Goal: Task Accomplishment & Management: Manage account settings

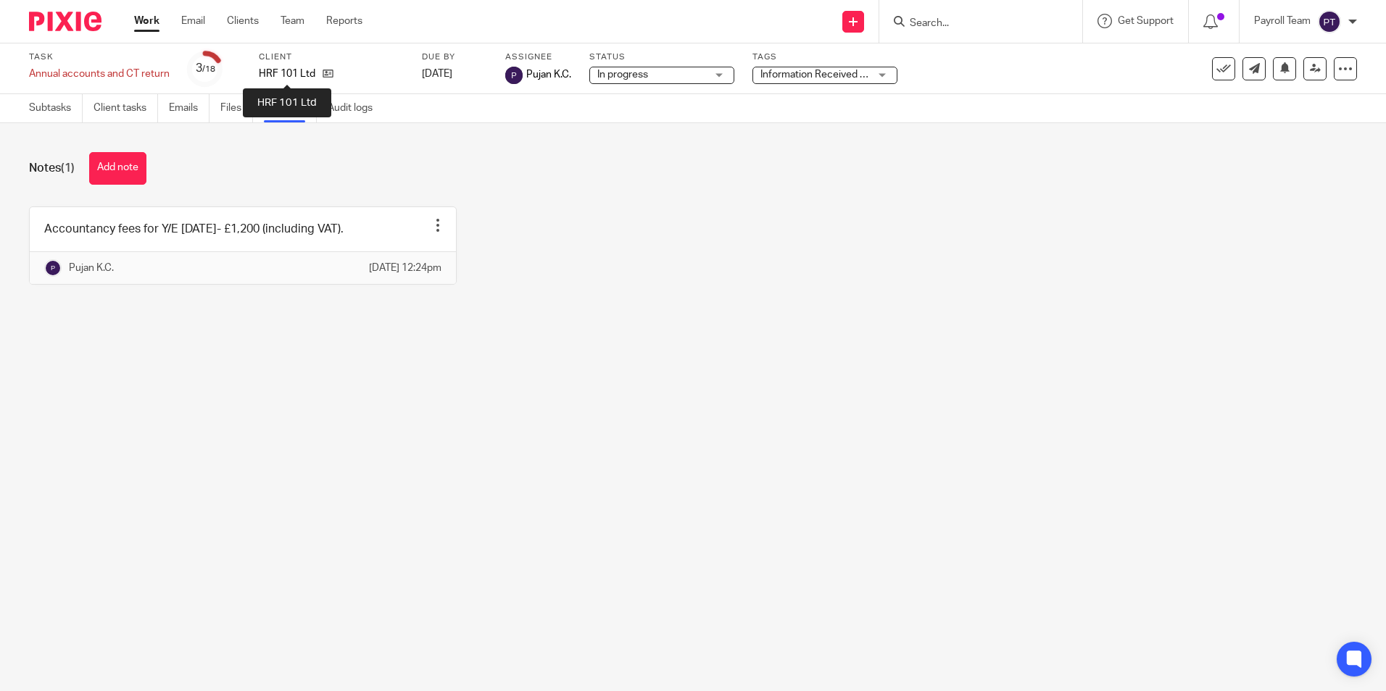
click at [286, 73] on p "HRF 101 Ltd" at bounding box center [287, 74] width 57 height 14
copy div "HRF 101 Ltd"
drag, startPoint x: 217, startPoint y: 249, endPoint x: 502, endPoint y: 261, distance: 285.1
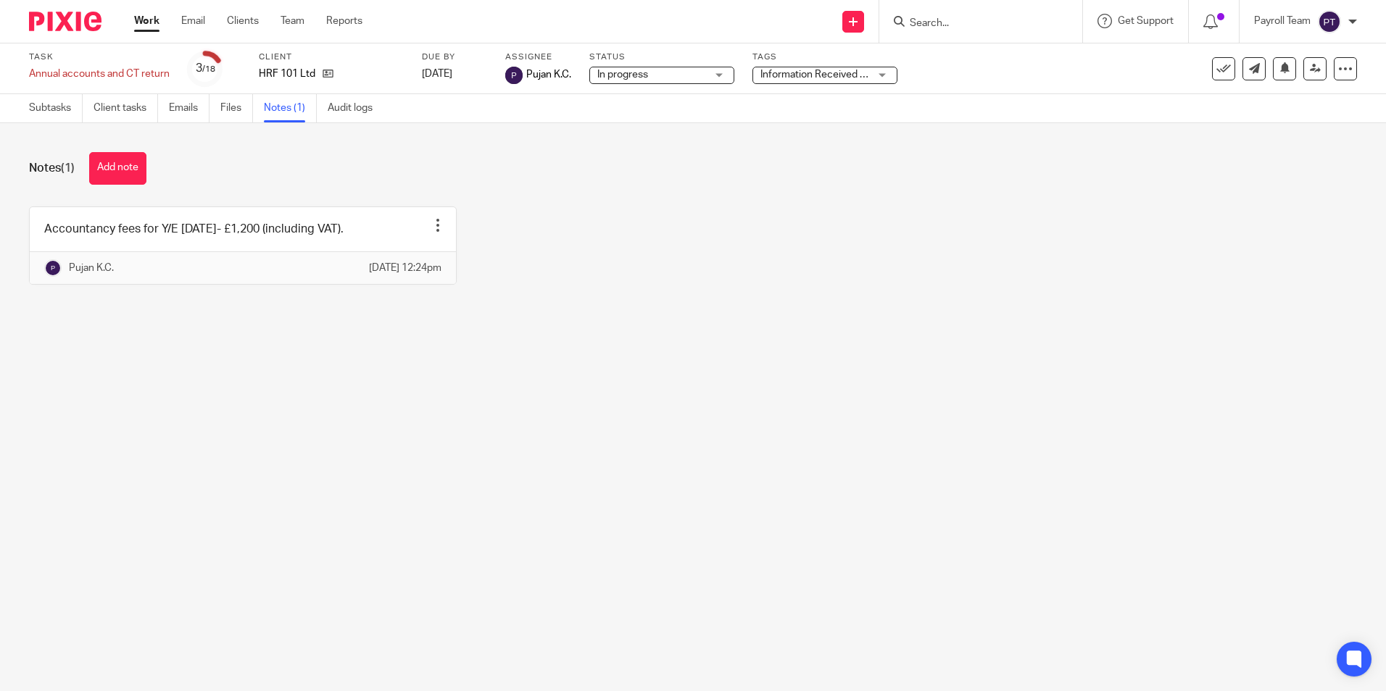
click at [507, 261] on div "Accountancy fees for Y/E 31 Dec 2024- £1,200 (including VAT). Edit note Delete …" at bounding box center [682, 257] width 1350 height 100
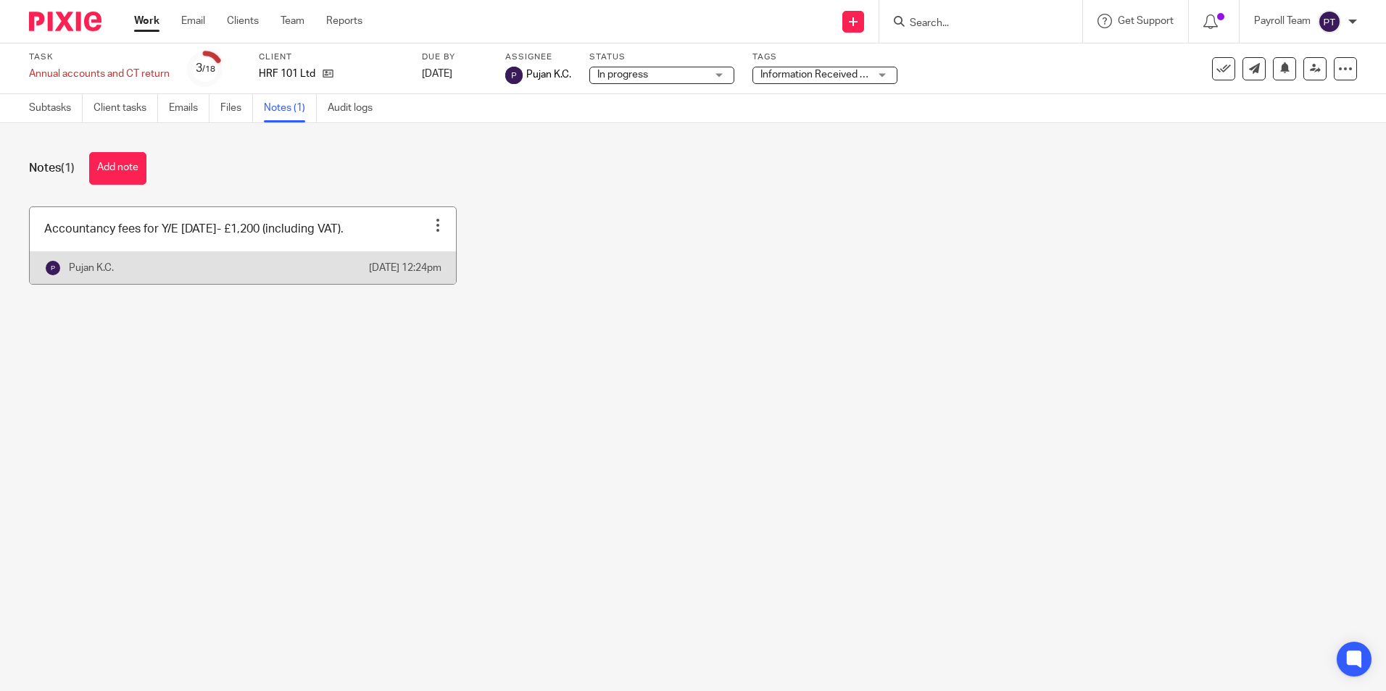
click at [360, 245] on link at bounding box center [243, 245] width 426 height 77
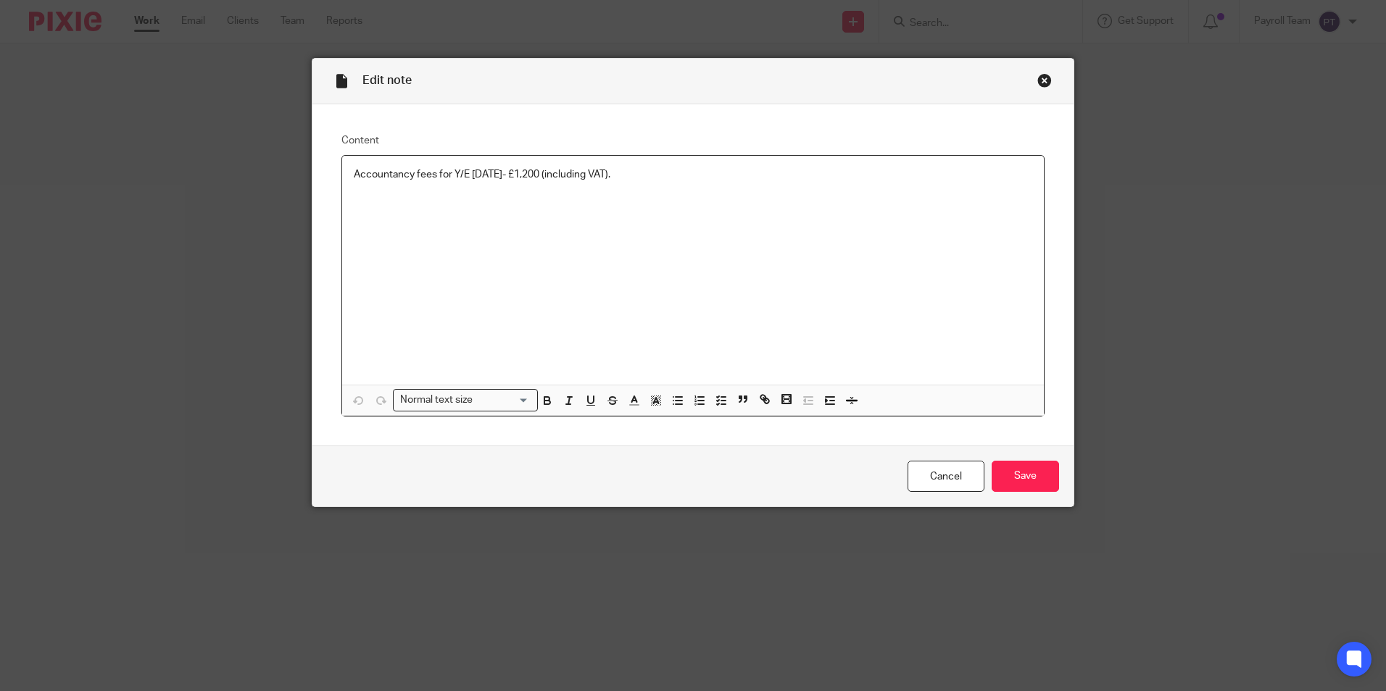
drag, startPoint x: 658, startPoint y: 174, endPoint x: 246, endPoint y: 174, distance: 412.4
click at [246, 174] on div "Edit note Content Accountancy fees for Y/E 31 Dec 2024- £1,200 (including VAT).…" at bounding box center [693, 345] width 1386 height 691
copy p "Accountancy fees for Y/E 31 Dec 2024- £1,200 (including VAT)."
drag, startPoint x: 1037, startPoint y: 83, endPoint x: 590, endPoint y: 33, distance: 450.0
click at [1037, 83] on div "Close this dialog window" at bounding box center [1044, 80] width 14 height 14
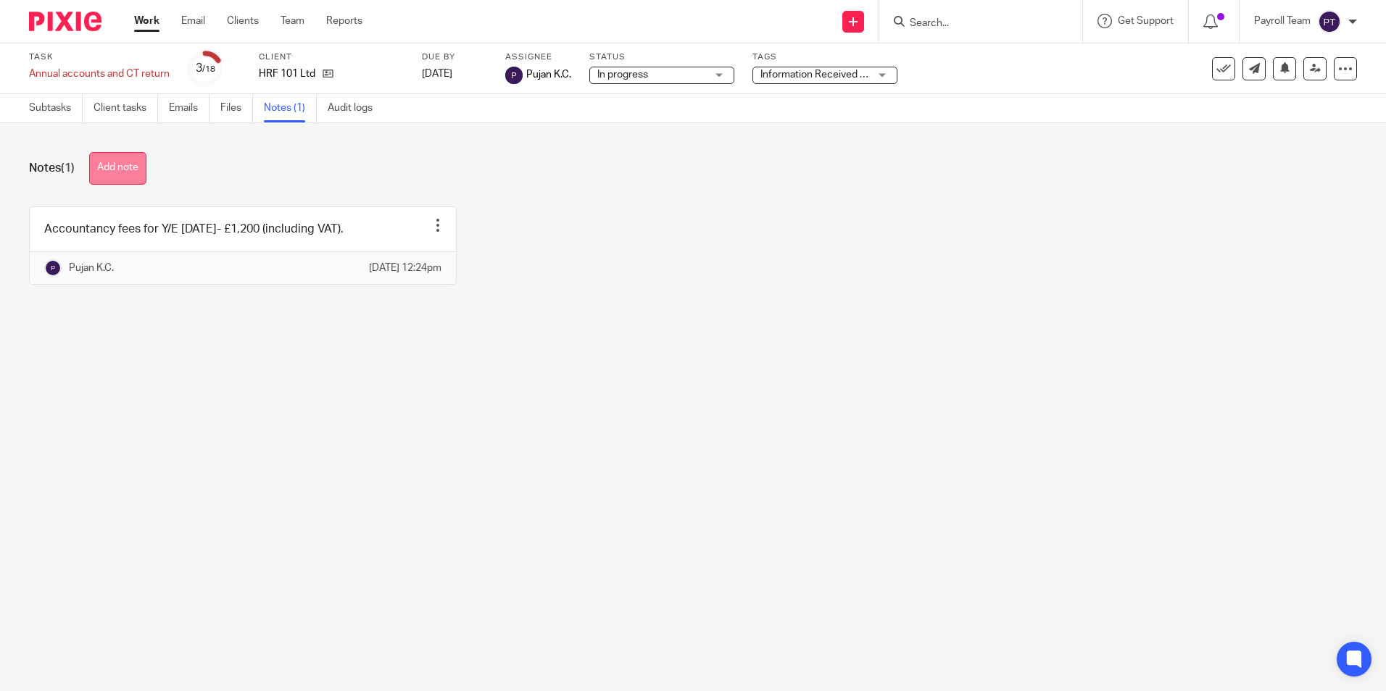
click at [123, 167] on button "Add note" at bounding box center [117, 168] width 57 height 33
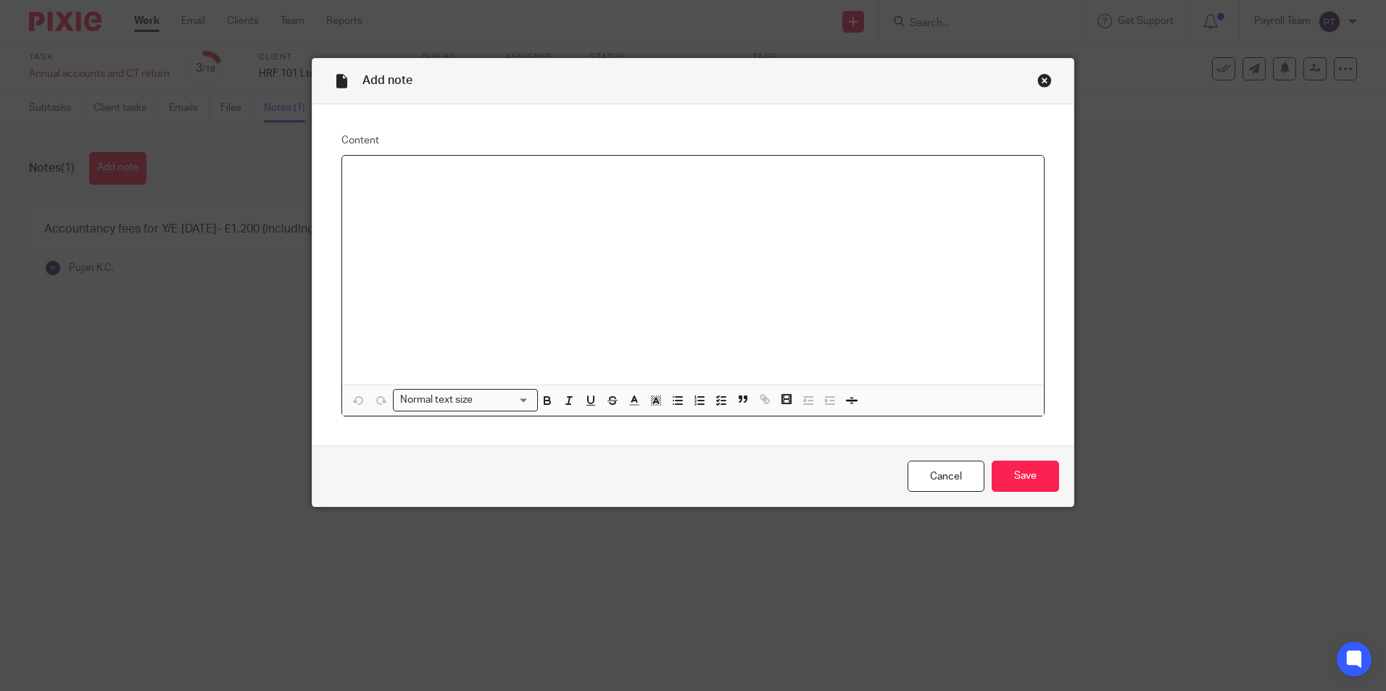
click at [494, 190] on div at bounding box center [693, 270] width 702 height 229
click at [1027, 479] on input "Save" at bounding box center [1025, 476] width 67 height 31
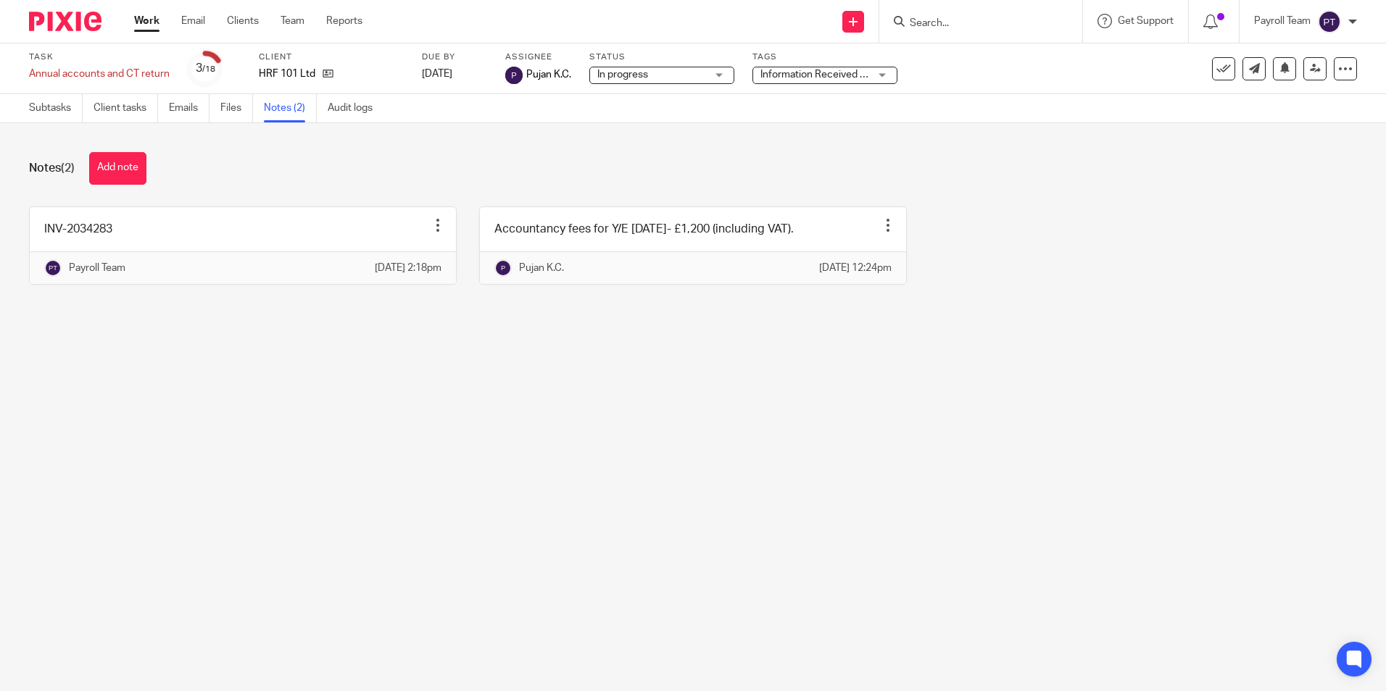
click at [214, 60] on div "3 /18" at bounding box center [206, 68] width 20 height 17
click at [52, 104] on link "Subtasks" at bounding box center [56, 108] width 54 height 28
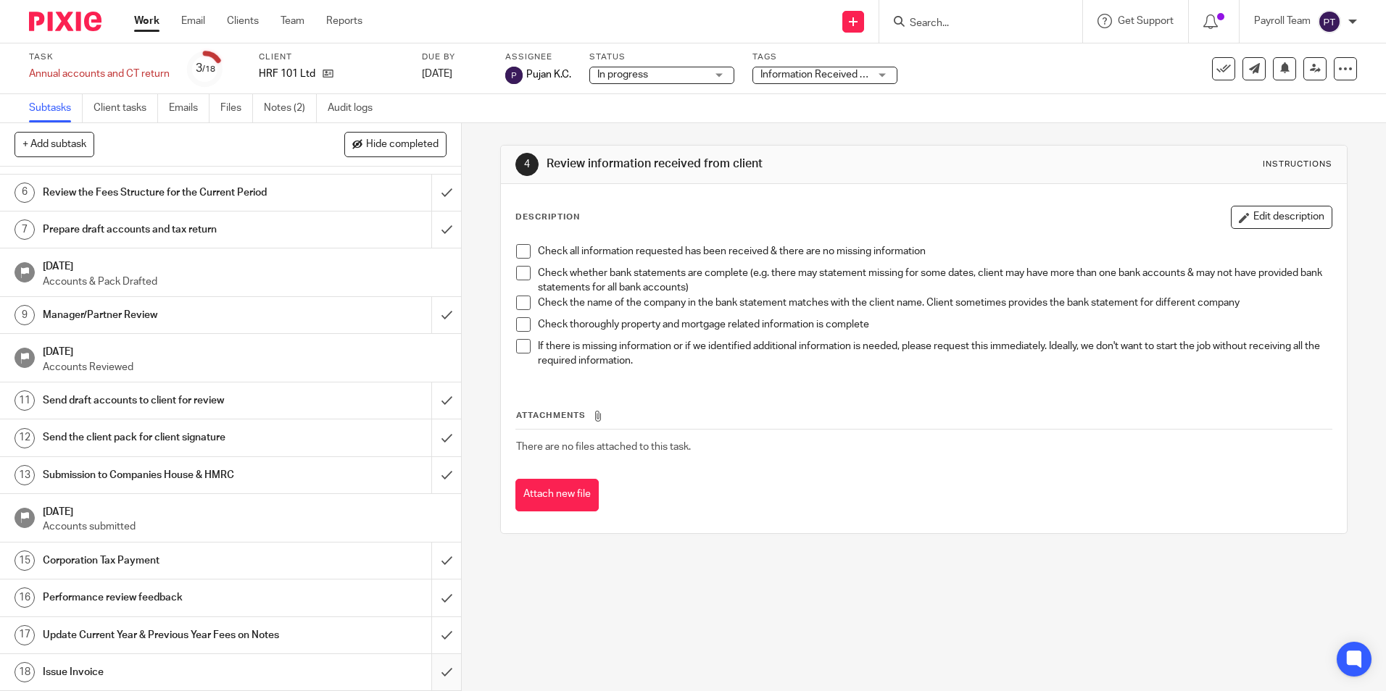
scroll to position [215, 0]
click at [431, 682] on input "submit" at bounding box center [228, 673] width 457 height 36
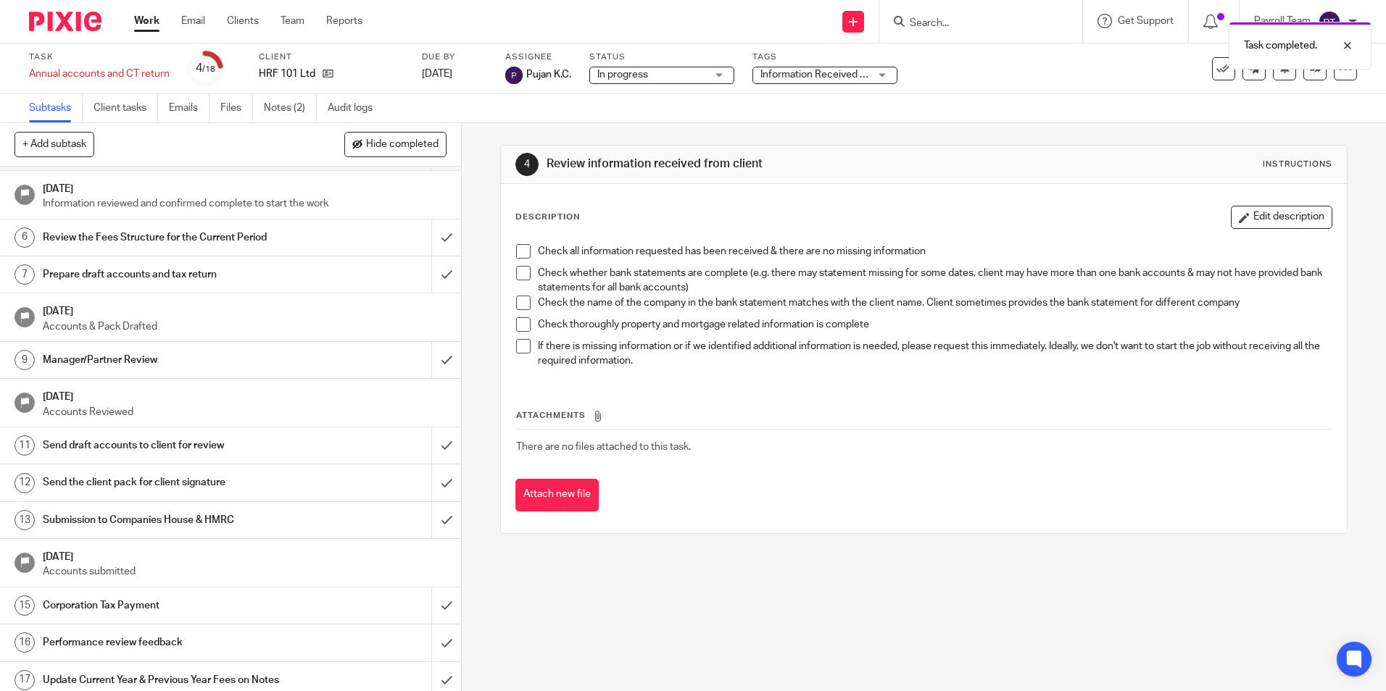
scroll to position [201, 0]
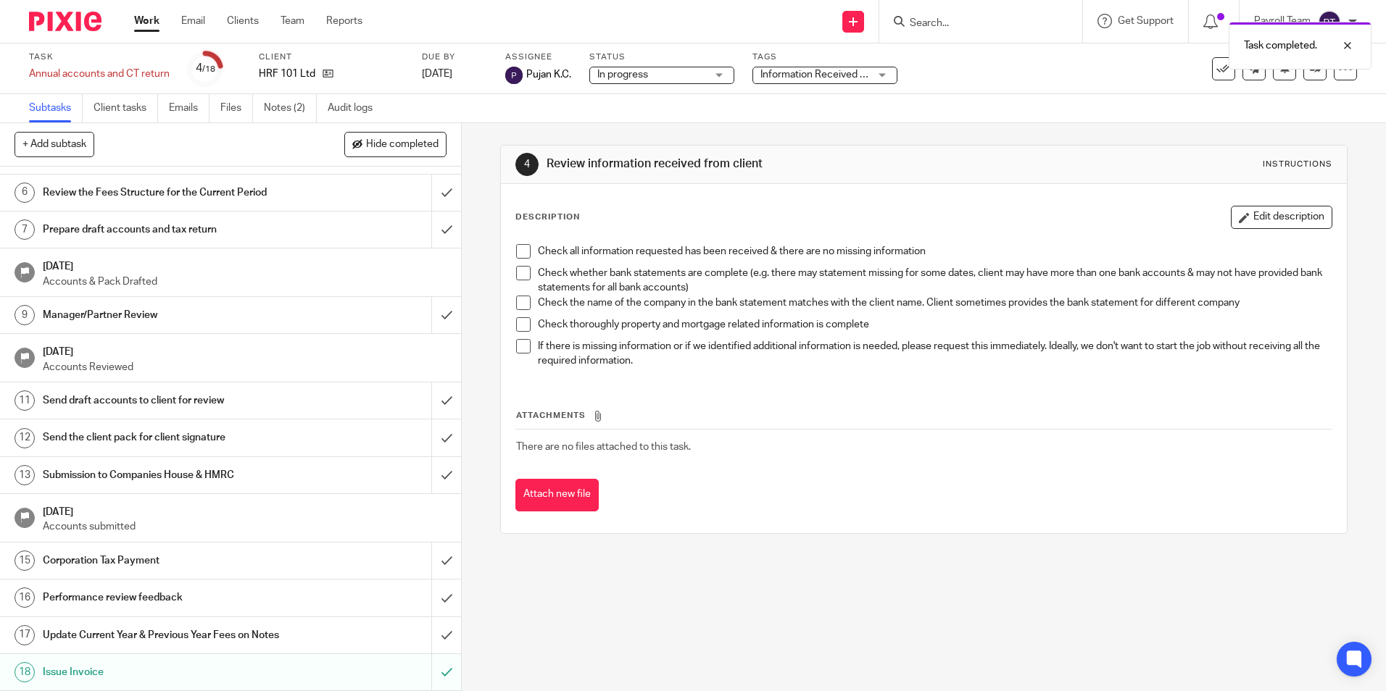
click at [869, 599] on div "4 Review information received from client Instructions Description Edit descrip…" at bounding box center [924, 407] width 924 height 568
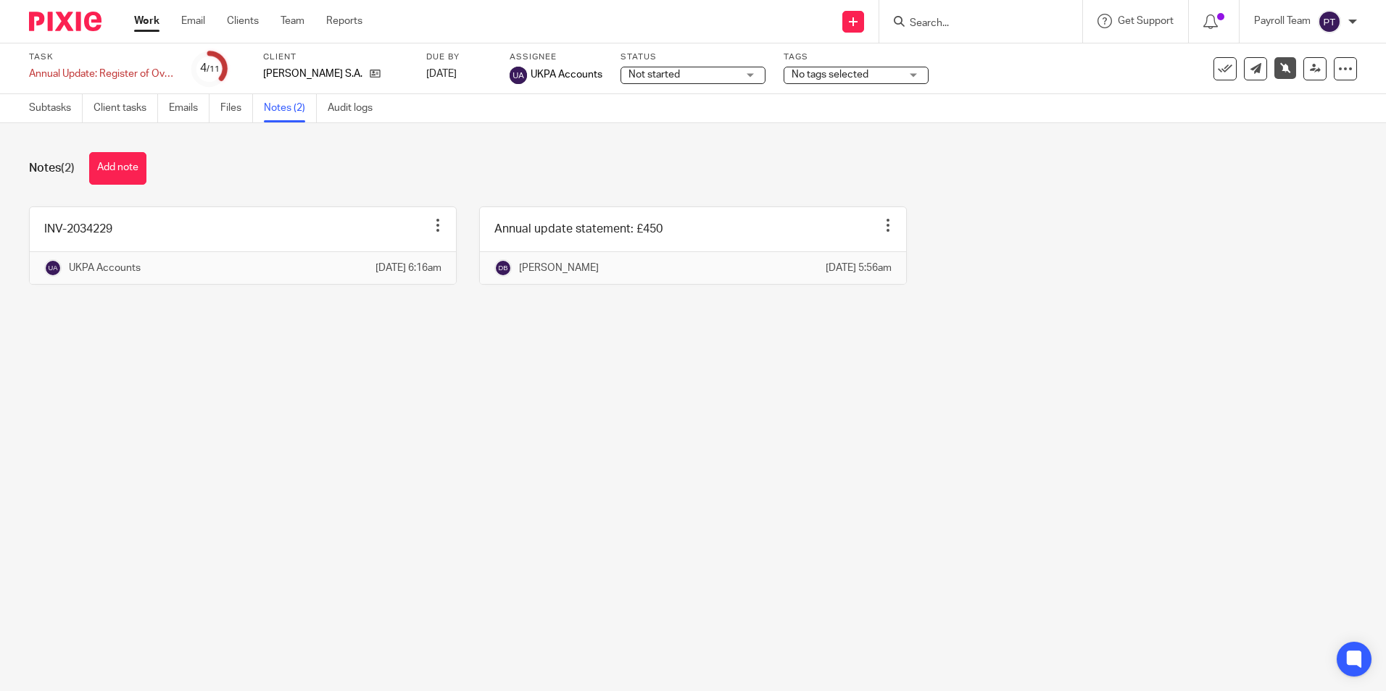
click at [744, 432] on main "Task Annual Update: Register of Overseas Entities Save Annual Update: Register …" at bounding box center [693, 345] width 1386 height 691
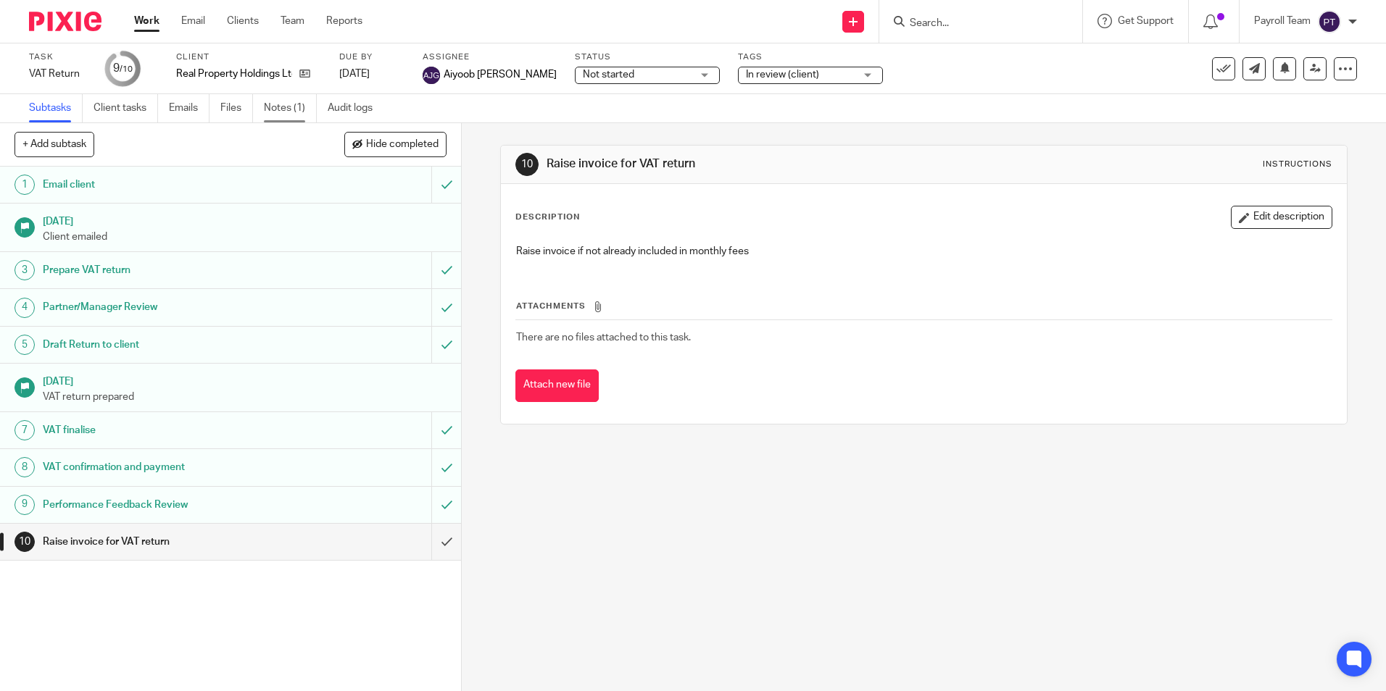
click at [285, 109] on link "Notes (1)" at bounding box center [290, 108] width 53 height 28
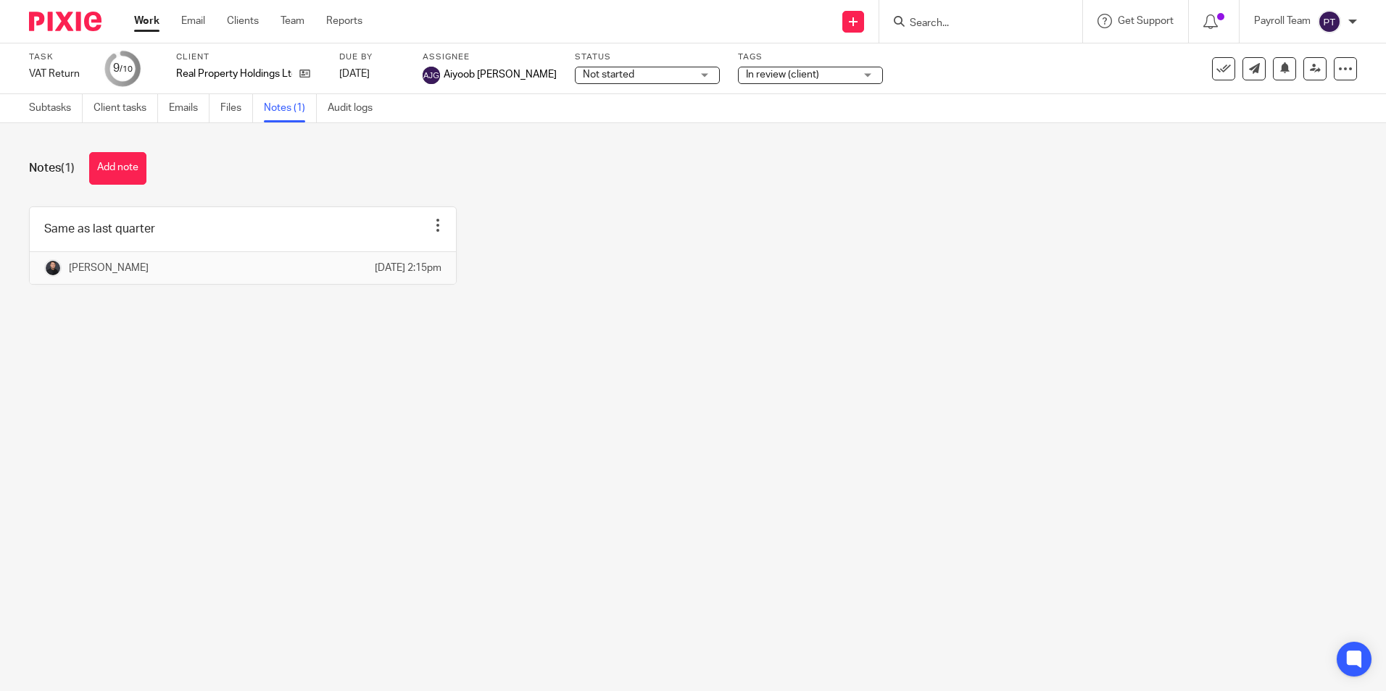
click at [128, 69] on small "/10" at bounding box center [126, 69] width 13 height 8
click at [304, 73] on icon at bounding box center [304, 73] width 11 height 11
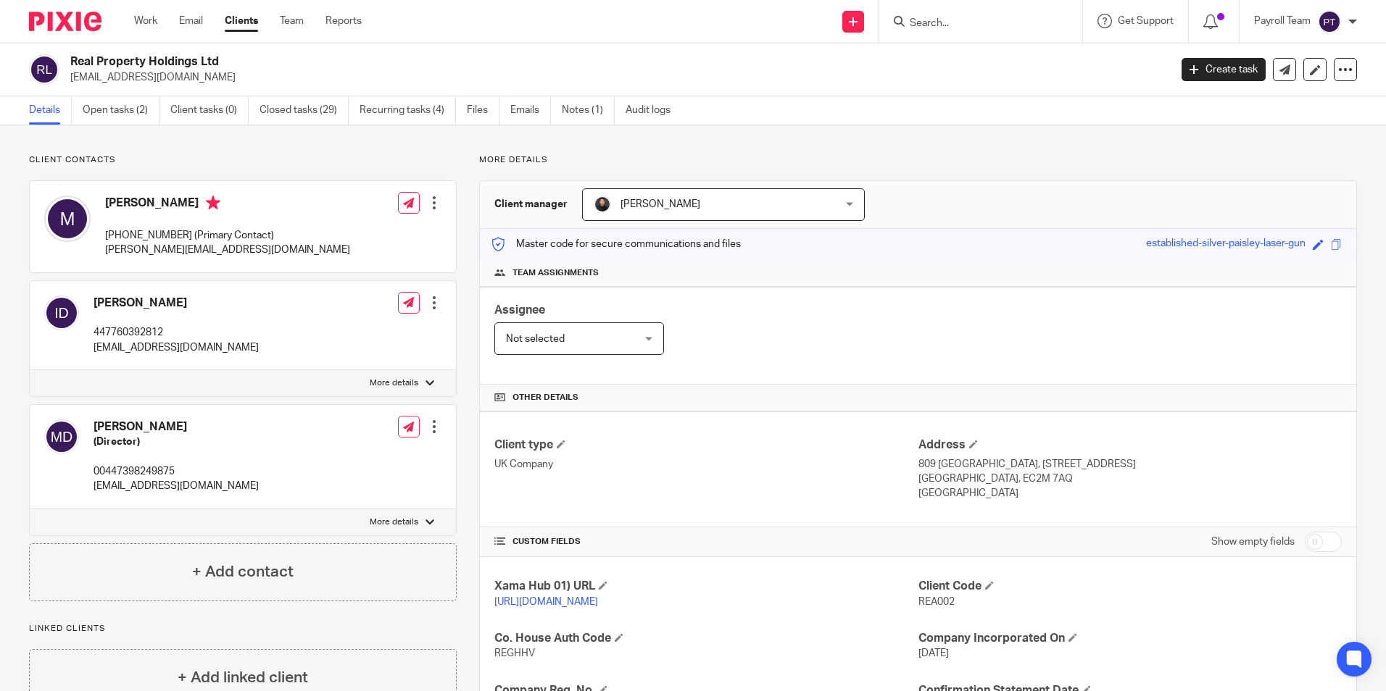
click at [793, 436] on div "Client type UK Company Address 809 Salisbury House, 29 Finsbury Circus London, …" at bounding box center [918, 470] width 876 height 116
click at [572, 115] on link "Notes (1)" at bounding box center [588, 110] width 53 height 28
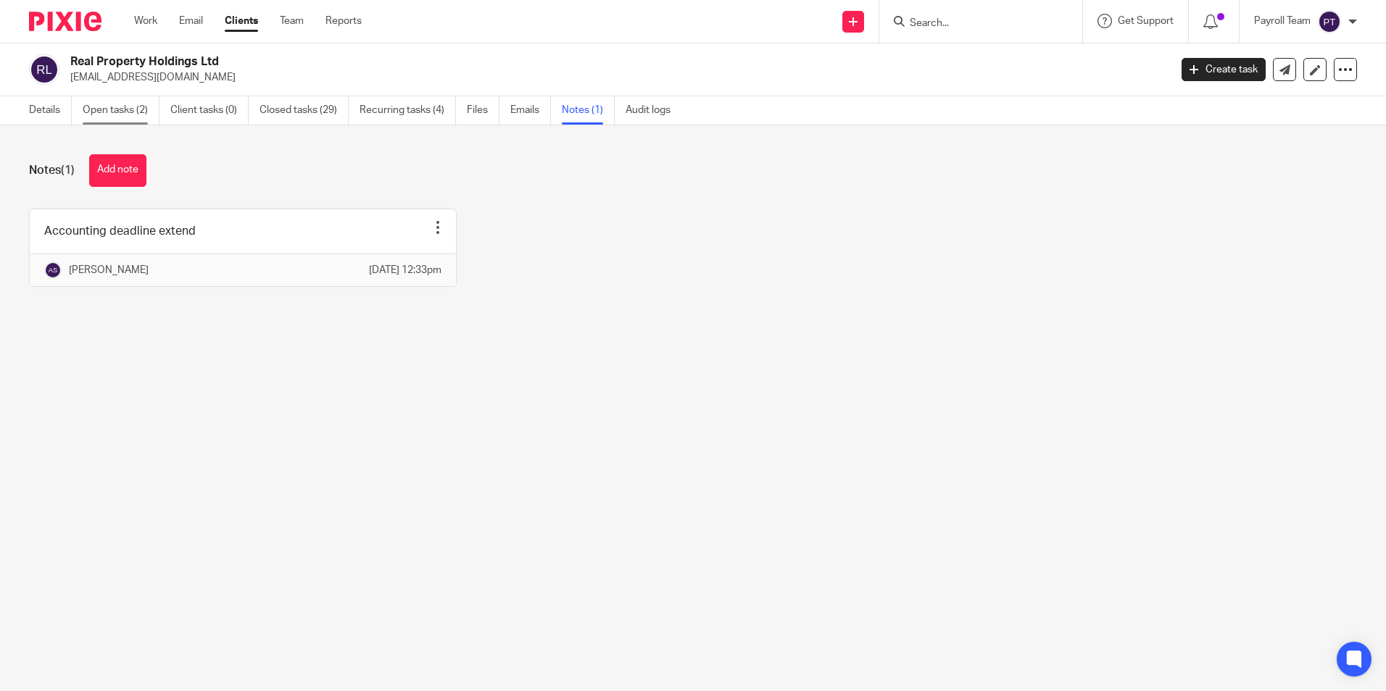
click at [133, 111] on link "Open tasks (2)" at bounding box center [121, 110] width 77 height 28
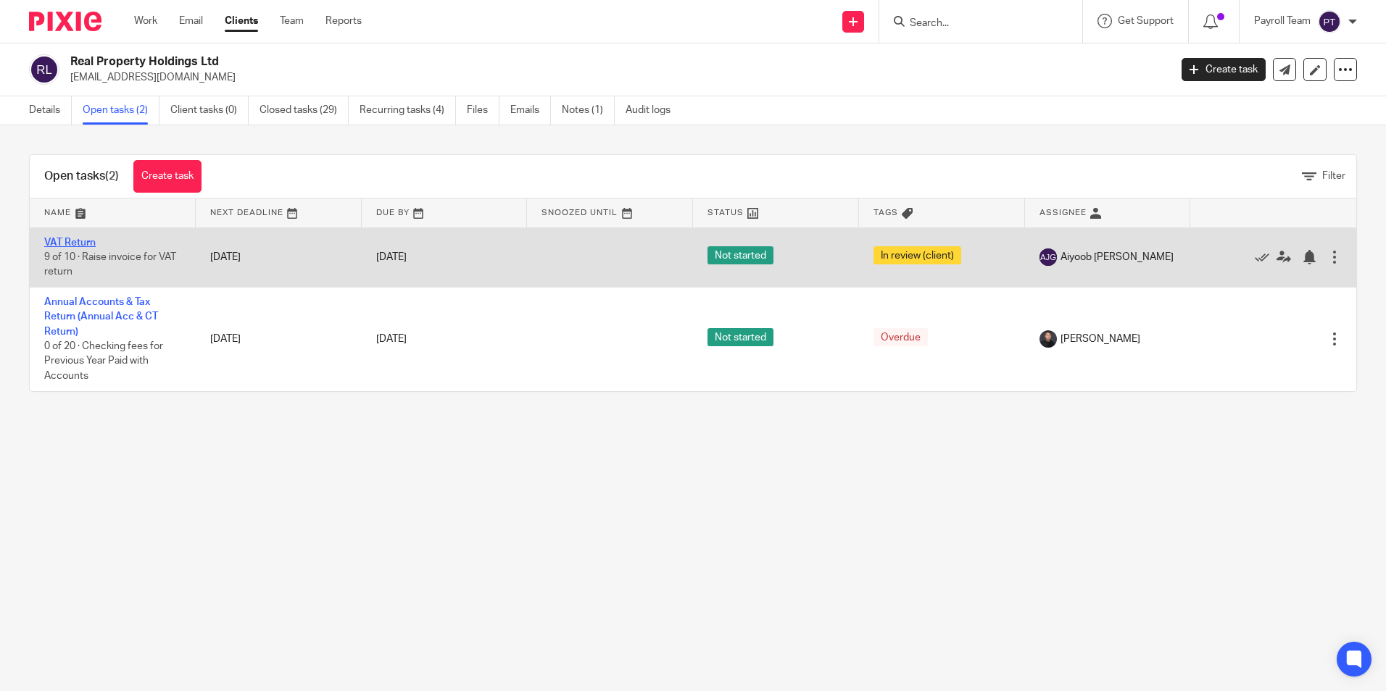
click at [72, 240] on link "VAT Return" at bounding box center [69, 243] width 51 height 10
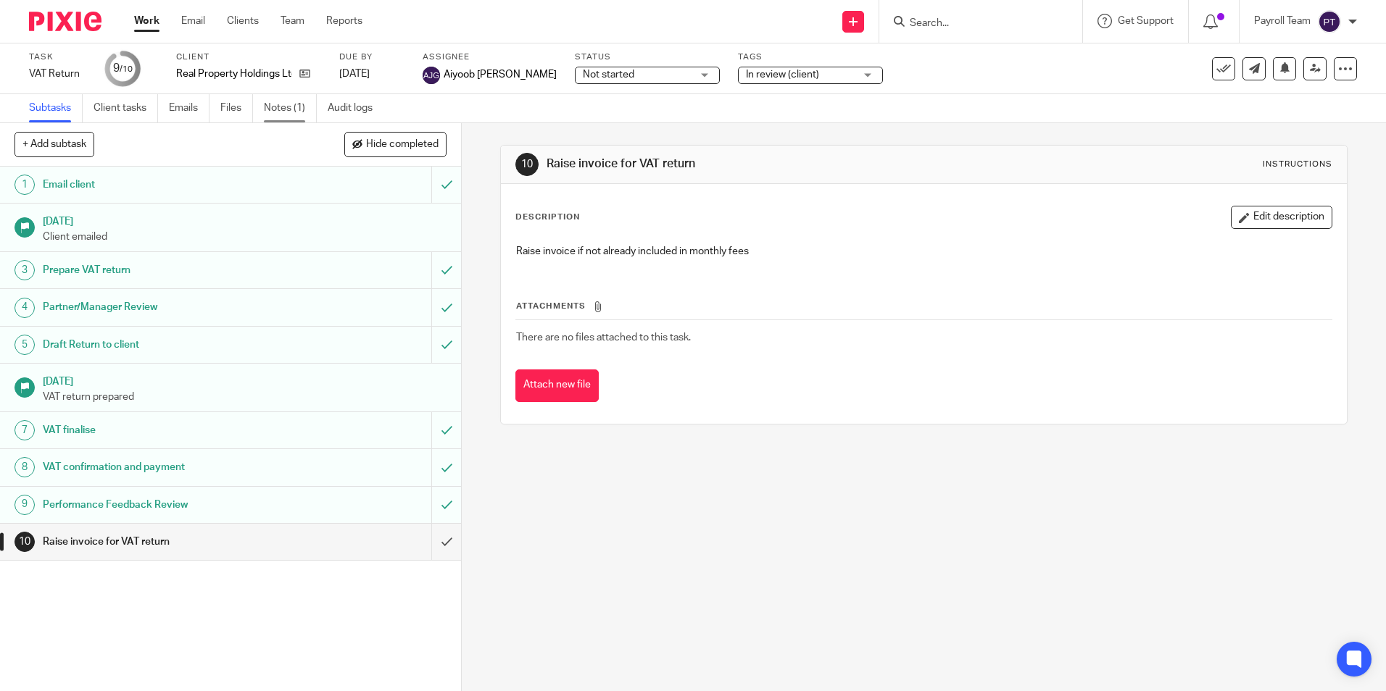
click at [279, 104] on link "Notes (1)" at bounding box center [290, 108] width 53 height 28
click at [284, 108] on link "Notes (1)" at bounding box center [290, 108] width 53 height 28
